Goal: Find specific page/section: Find specific page/section

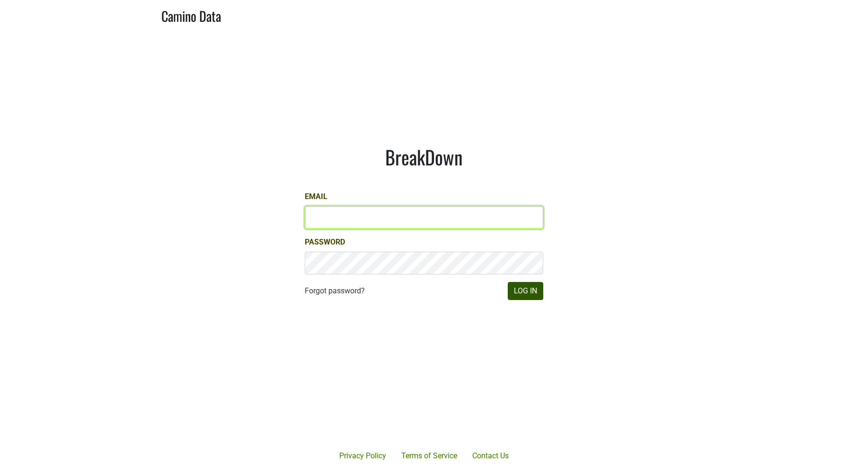
type input "[EMAIL_ADDRESS][DOMAIN_NAME]"
click at [526, 289] on button "Log In" at bounding box center [526, 291] width 36 height 18
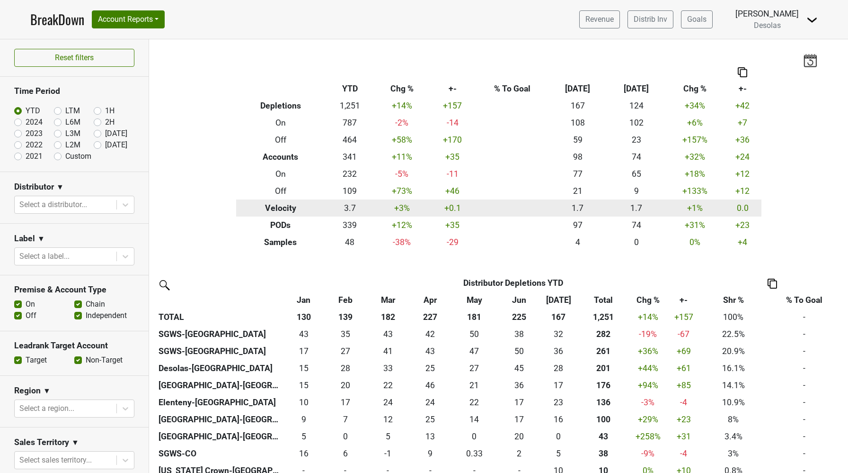
scroll to position [37, 0]
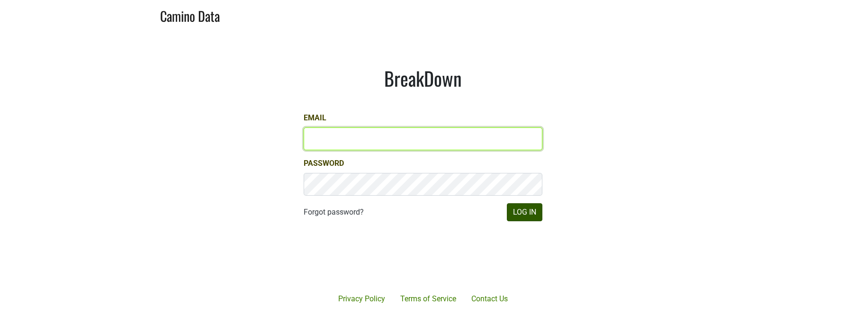
type input "[EMAIL_ADDRESS][DOMAIN_NAME]"
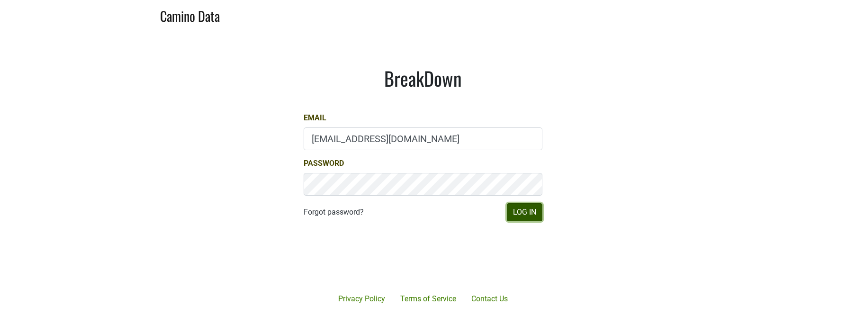
click at [527, 211] on button "Log In" at bounding box center [525, 212] width 36 height 18
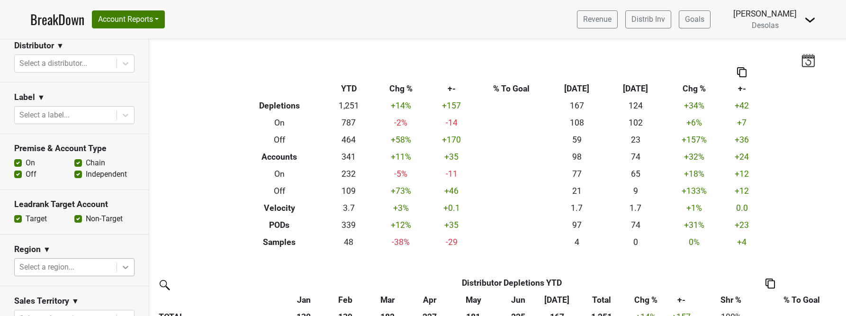
scroll to position [90, 0]
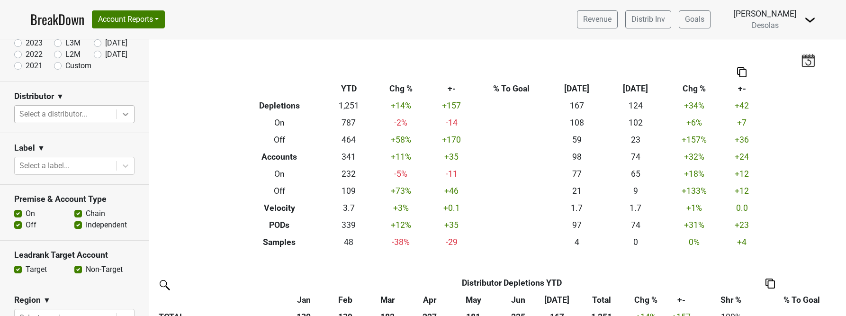
click at [127, 115] on icon at bounding box center [125, 113] width 9 height 9
click at [164, 108] on div "Filters Breakdown Type YTD Chg % +- % To Goal Jul ‘25 Jul ‘24 Chg % +- Depletio…" at bounding box center [497, 177] width 696 height 277
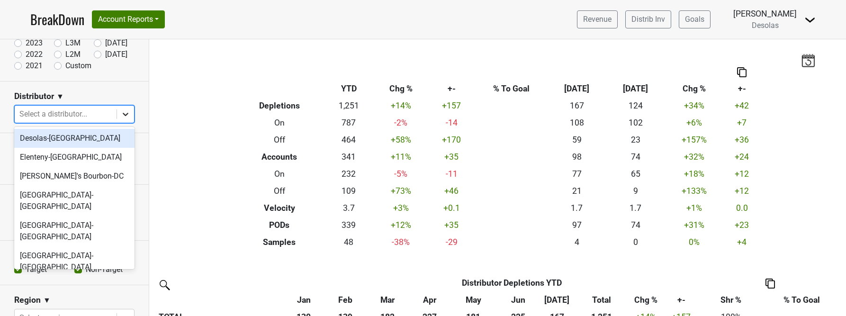
click at [129, 114] on icon at bounding box center [125, 113] width 9 height 9
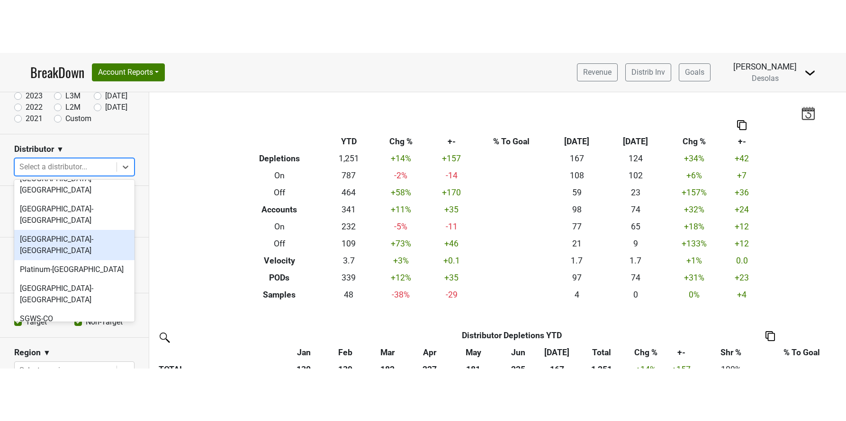
scroll to position [82, 0]
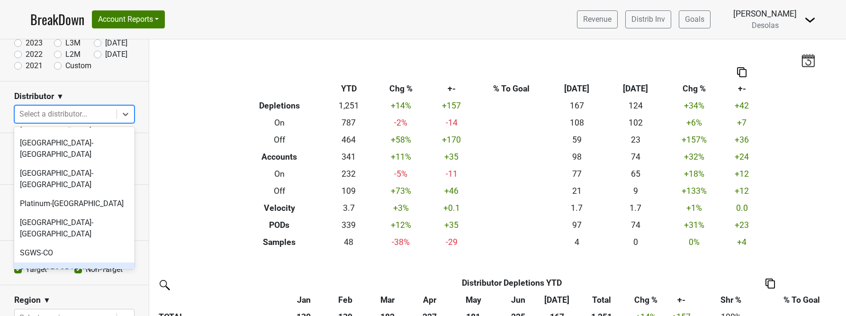
click at [66, 262] on div "SGWS-FL" at bounding box center [74, 271] width 120 height 19
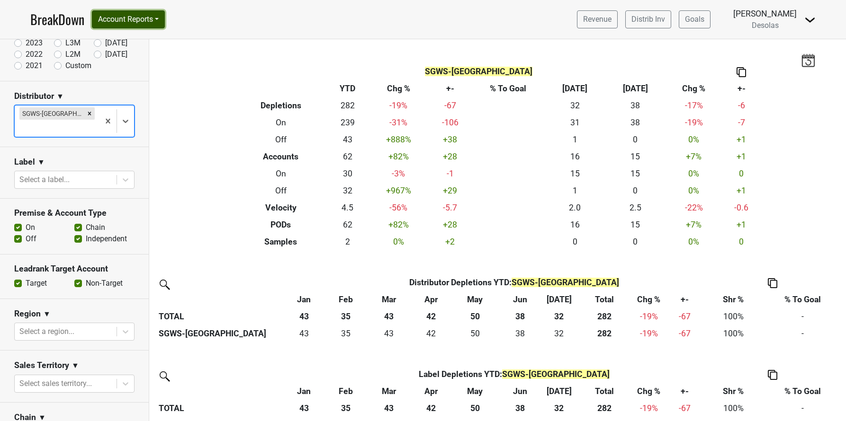
click at [136, 19] on button "Account Reports" at bounding box center [128, 19] width 73 height 18
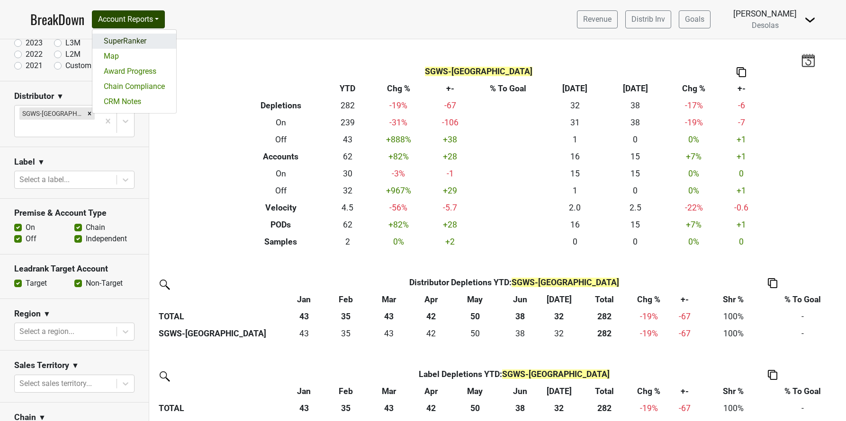
click at [132, 40] on link "SuperRanker" at bounding box center [134, 41] width 84 height 15
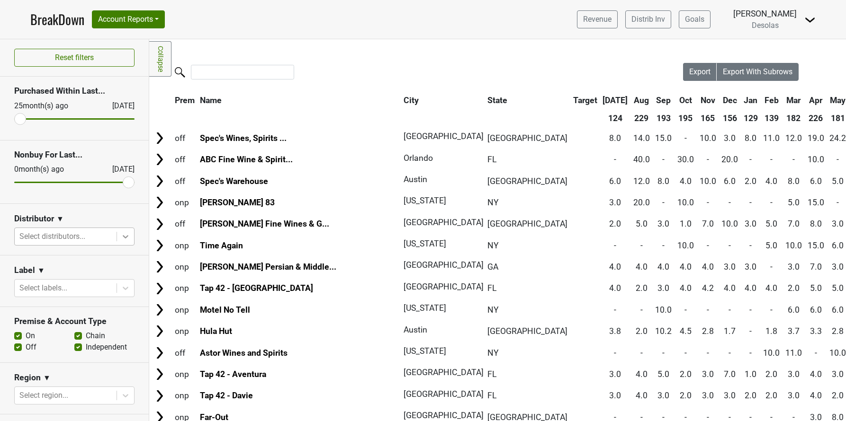
click at [129, 239] on icon at bounding box center [125, 236] width 9 height 9
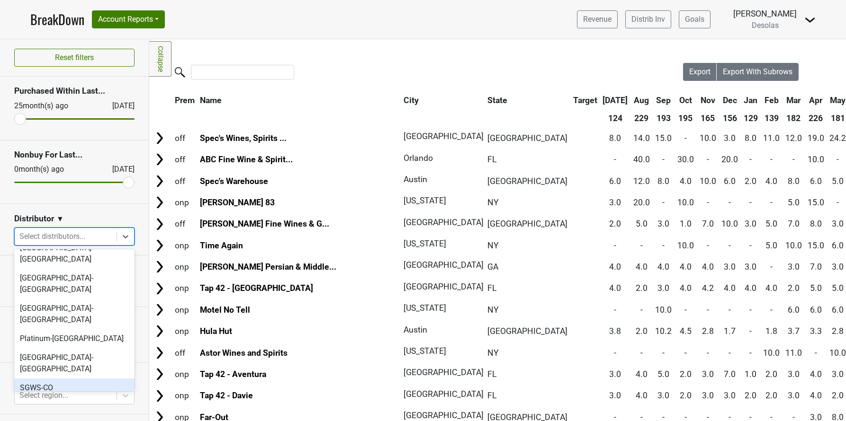
scroll to position [83, 0]
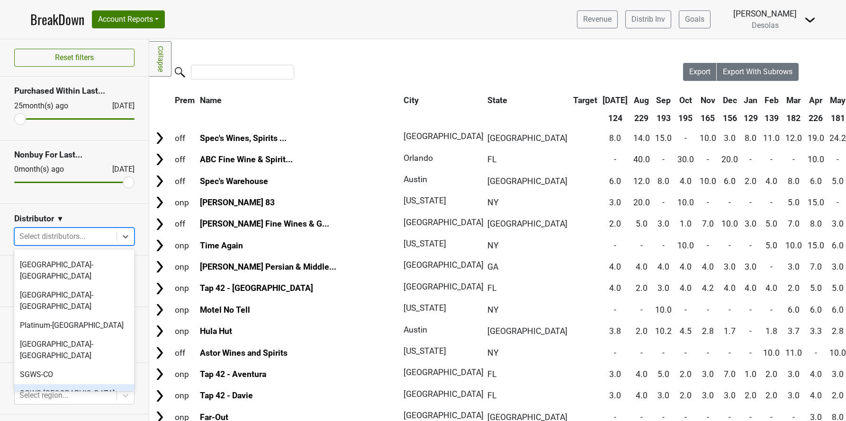
click at [58, 384] on div "SGWS-[GEOGRAPHIC_DATA]" at bounding box center [74, 393] width 120 height 19
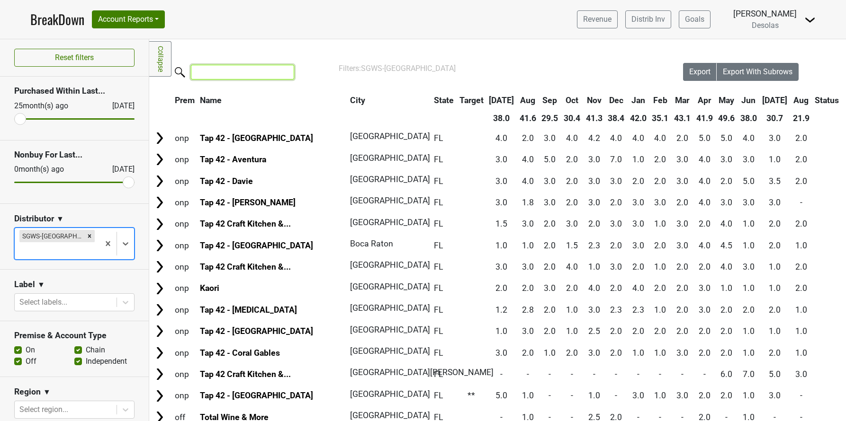
click at [256, 73] on input "search" at bounding box center [242, 72] width 103 height 15
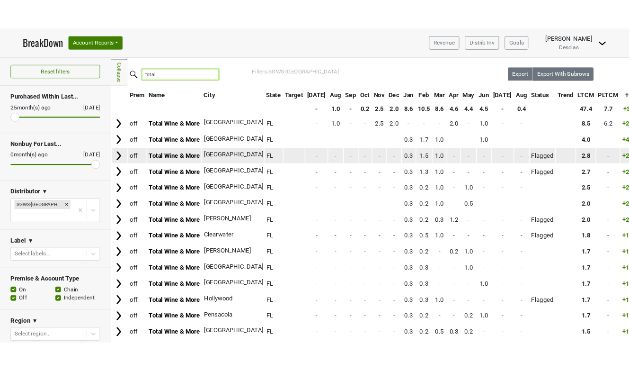
scroll to position [0, 0]
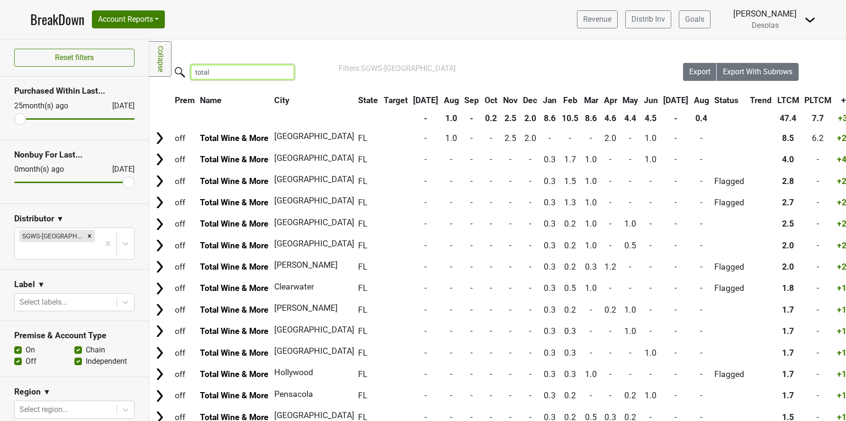
type input "total"
